Goal: Register for event/course

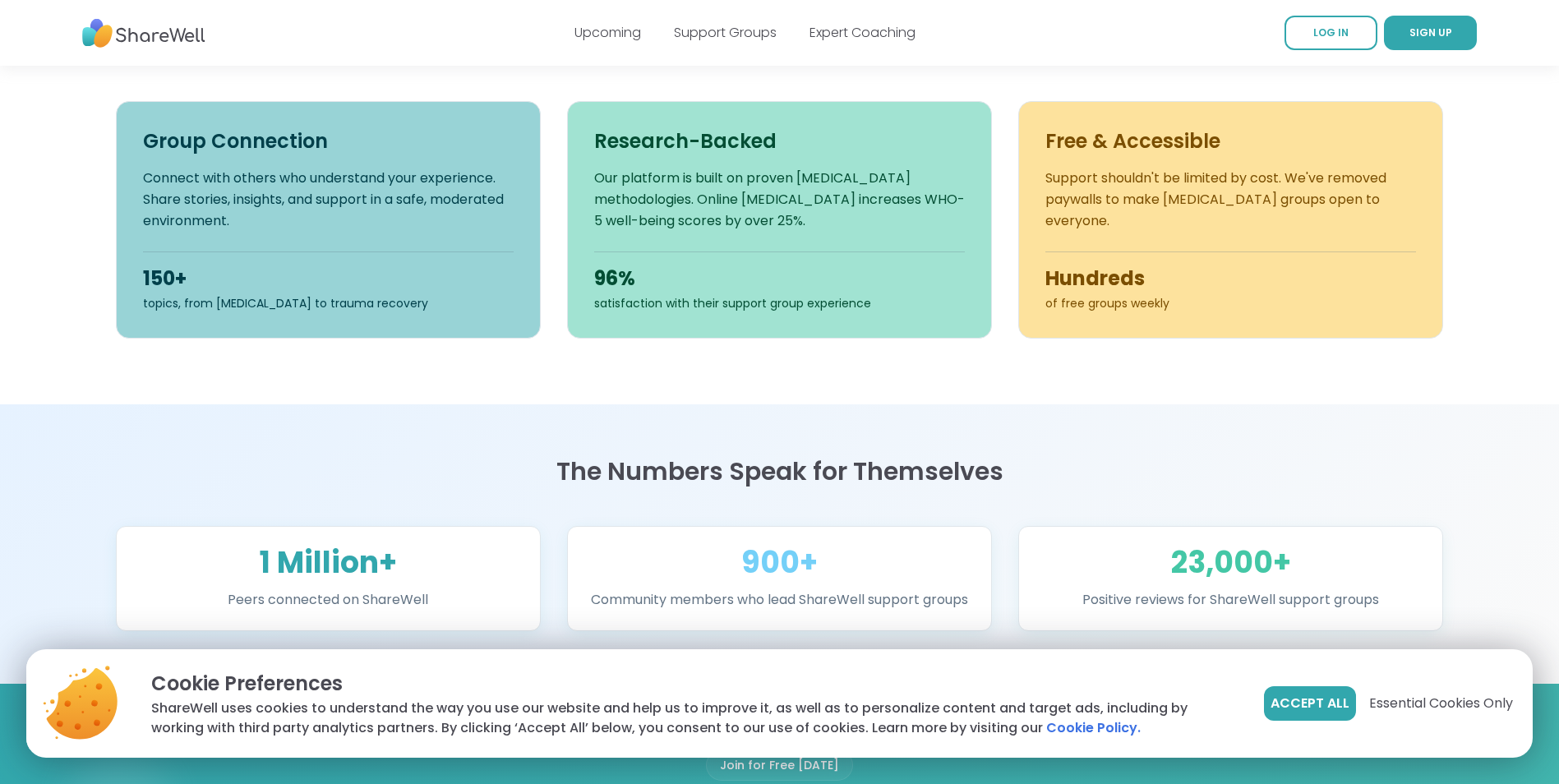
scroll to position [739, 0]
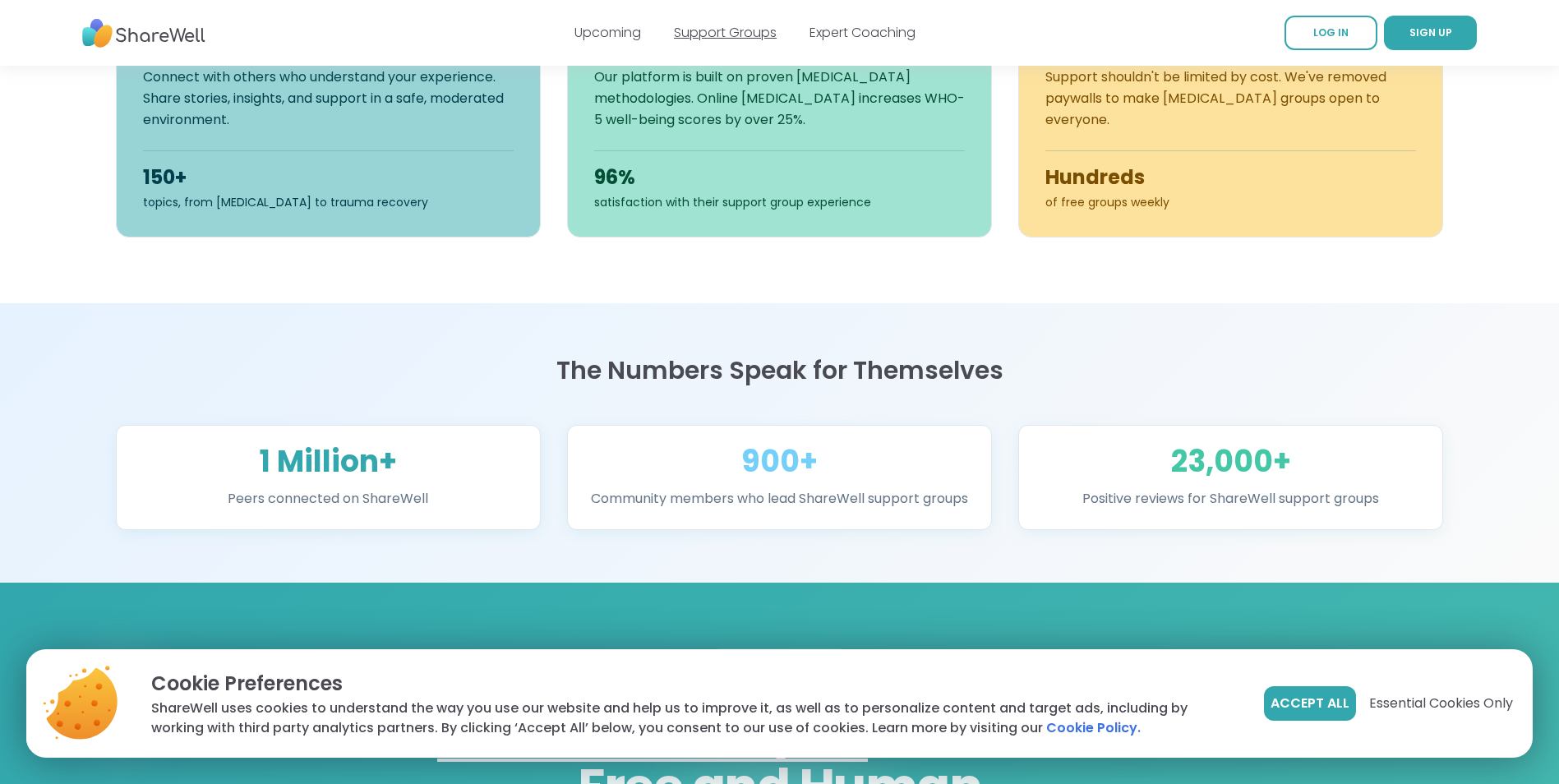
click at [702, 26] on link "Support Groups" at bounding box center [725, 32] width 103 height 19
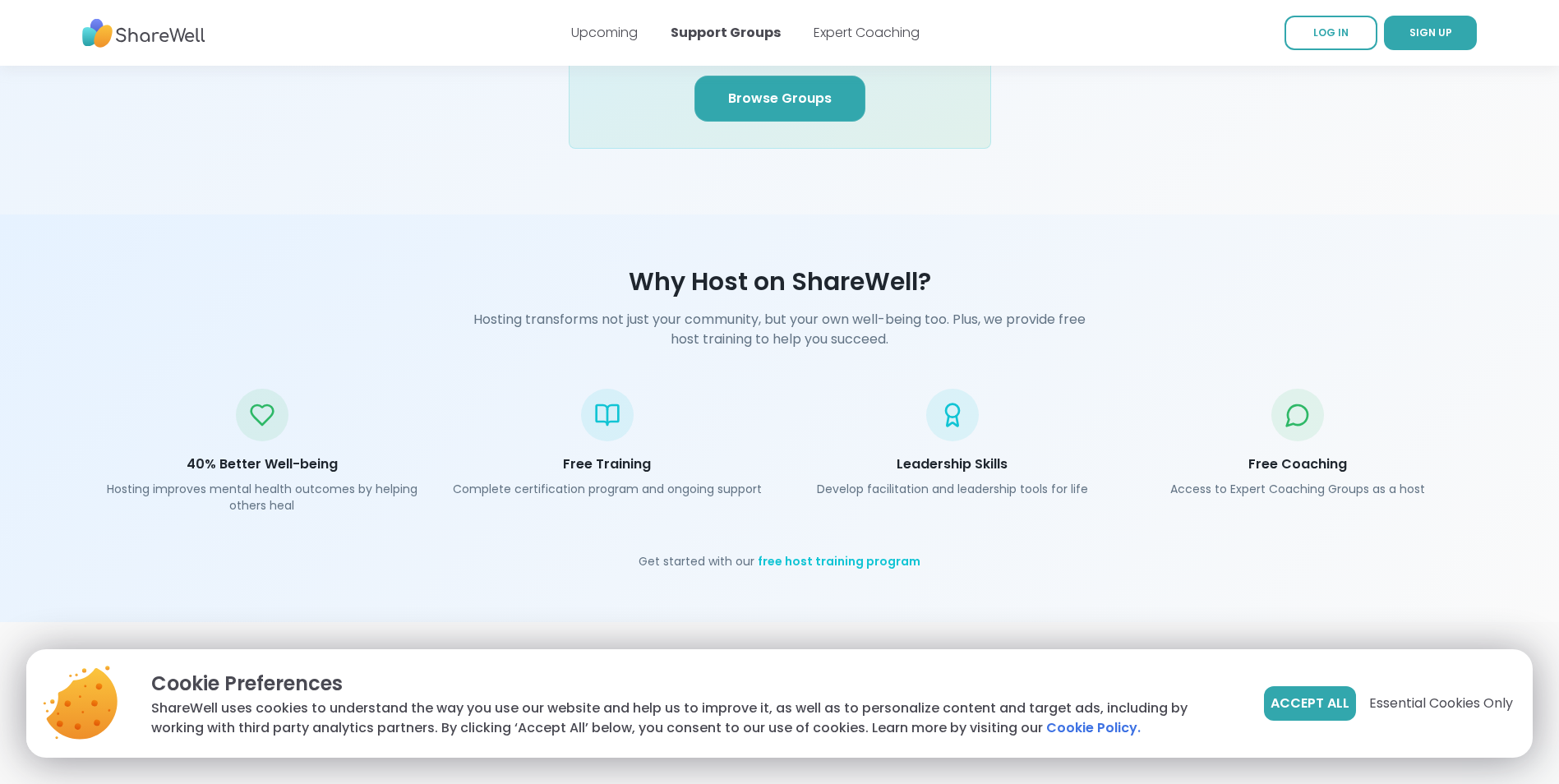
scroll to position [2054, 0]
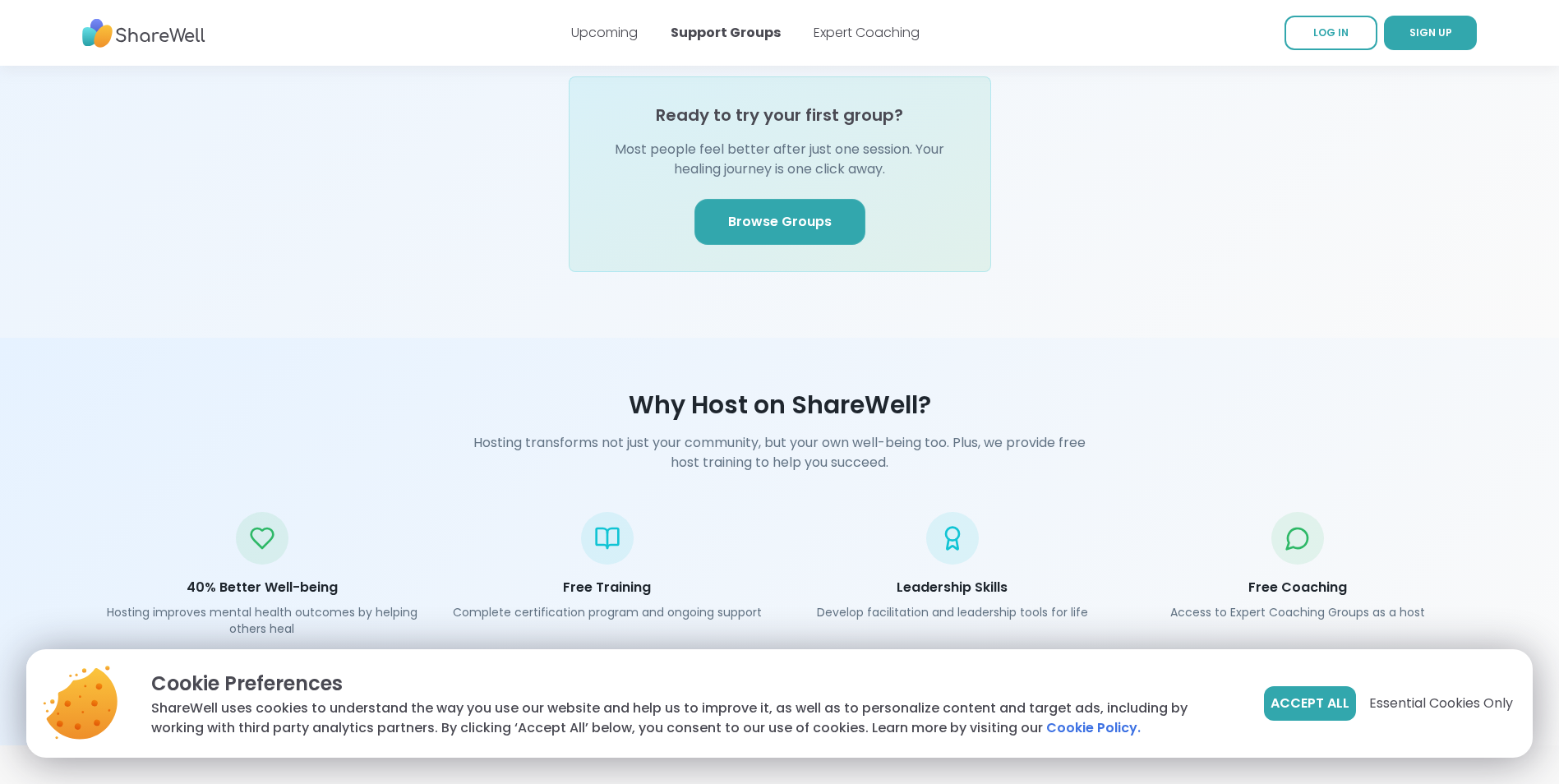
click at [796, 207] on link "Browse Groups" at bounding box center [779, 222] width 171 height 46
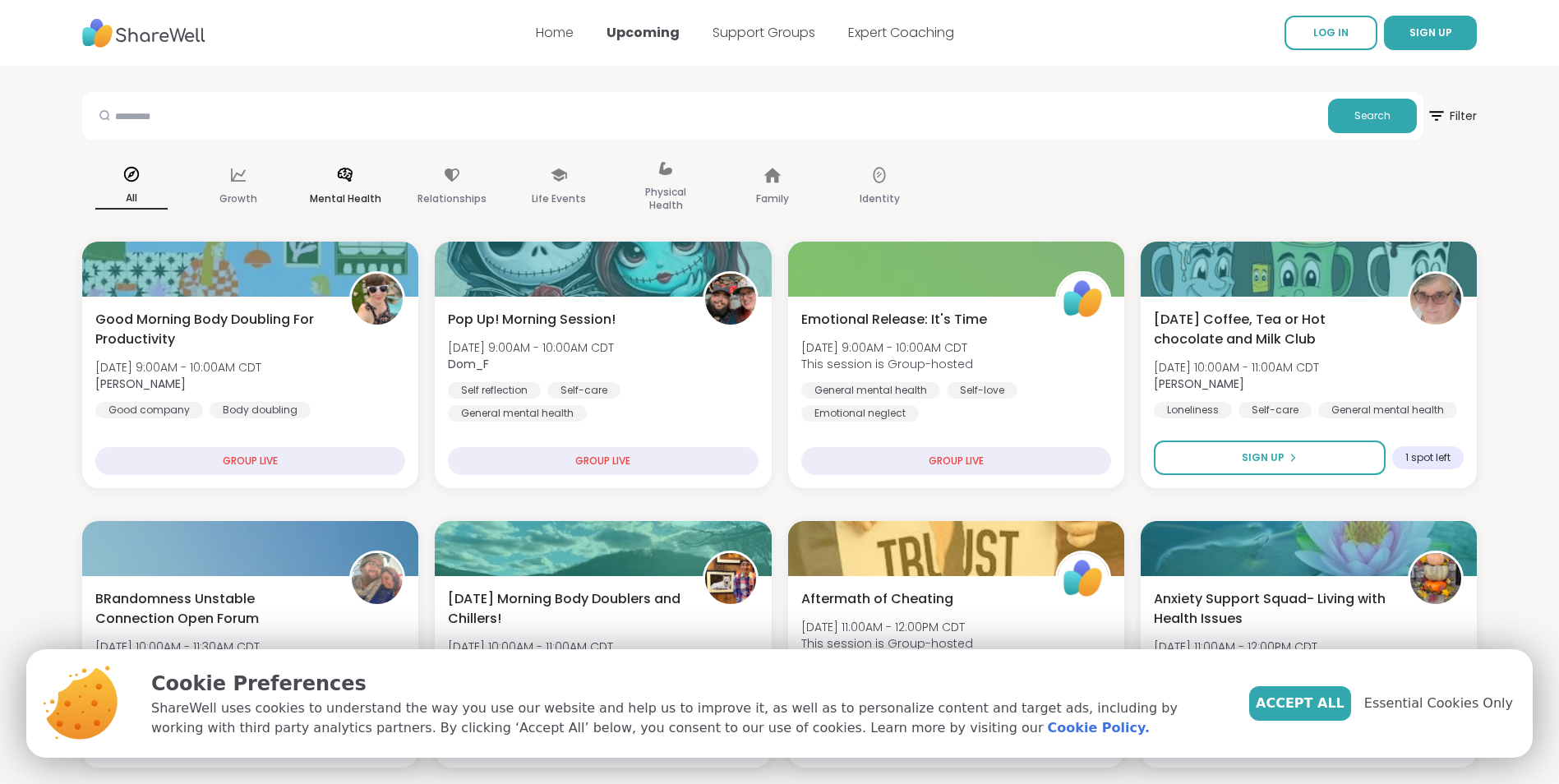
click at [341, 191] on p "Mental Health" at bounding box center [345, 198] width 72 height 19
